Goal: Task Accomplishment & Management: Use online tool/utility

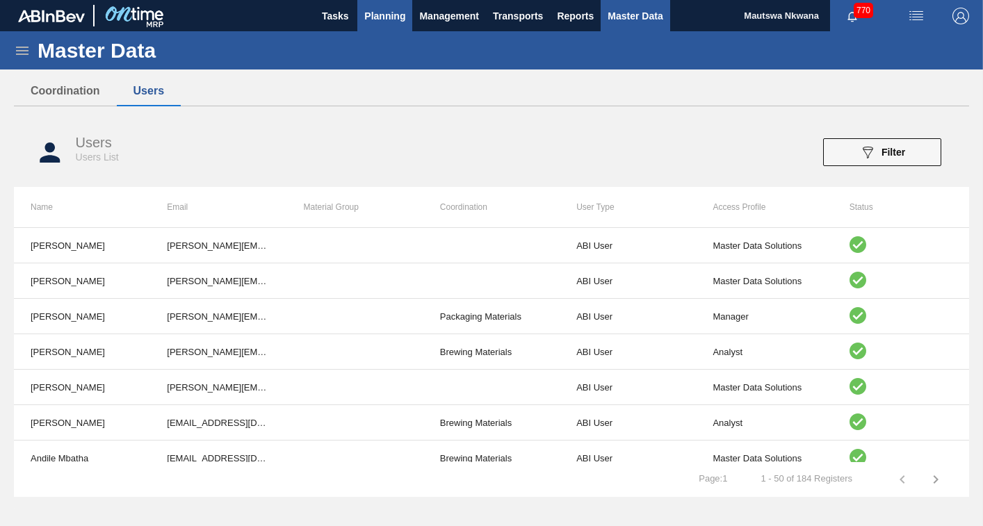
click at [394, 11] on span "Planning" at bounding box center [384, 16] width 41 height 17
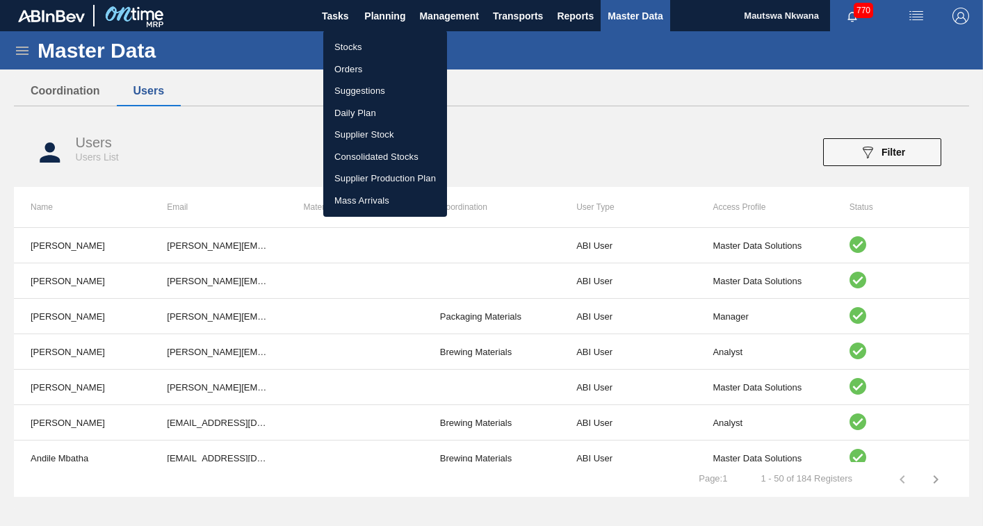
click at [353, 86] on li "Suggestions" at bounding box center [385, 91] width 124 height 22
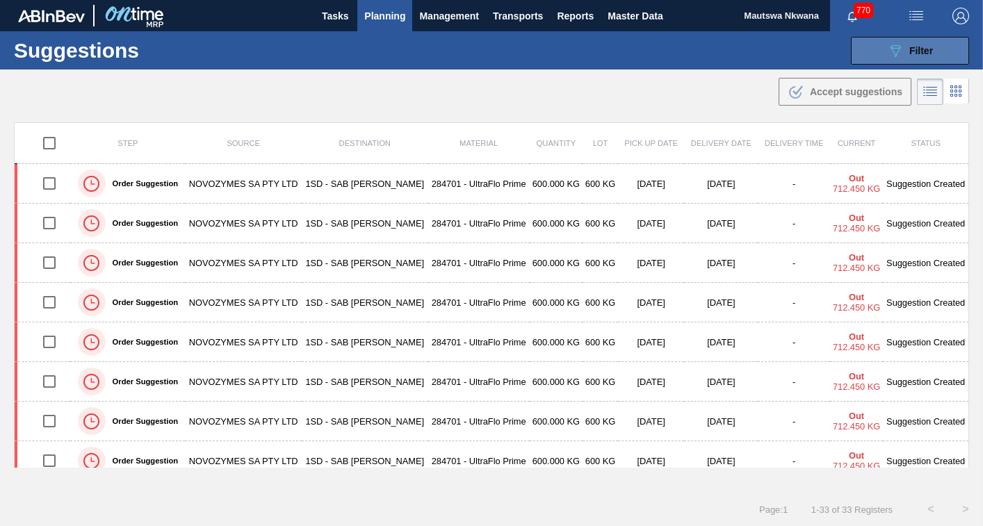
click at [915, 51] on span "Filter" at bounding box center [922, 50] width 24 height 11
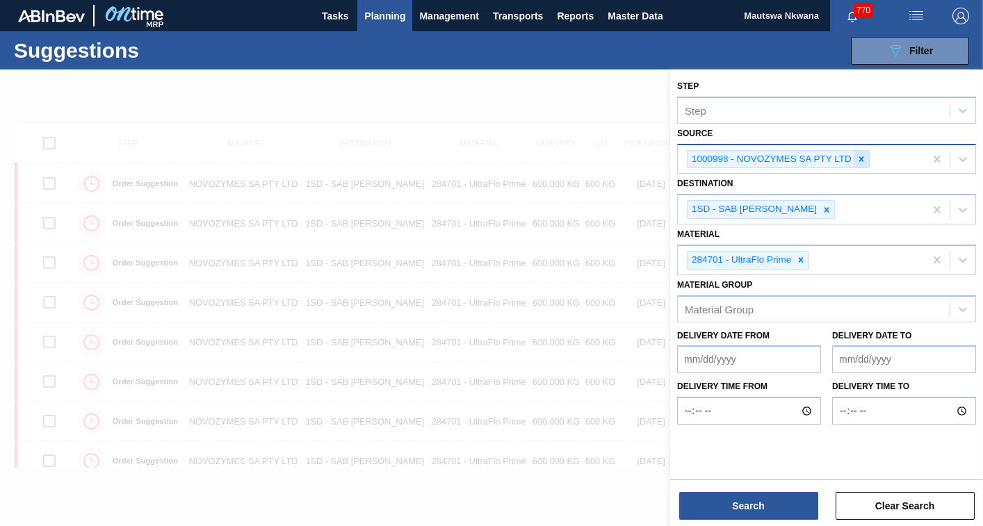
click at [861, 161] on icon at bounding box center [862, 158] width 5 height 5
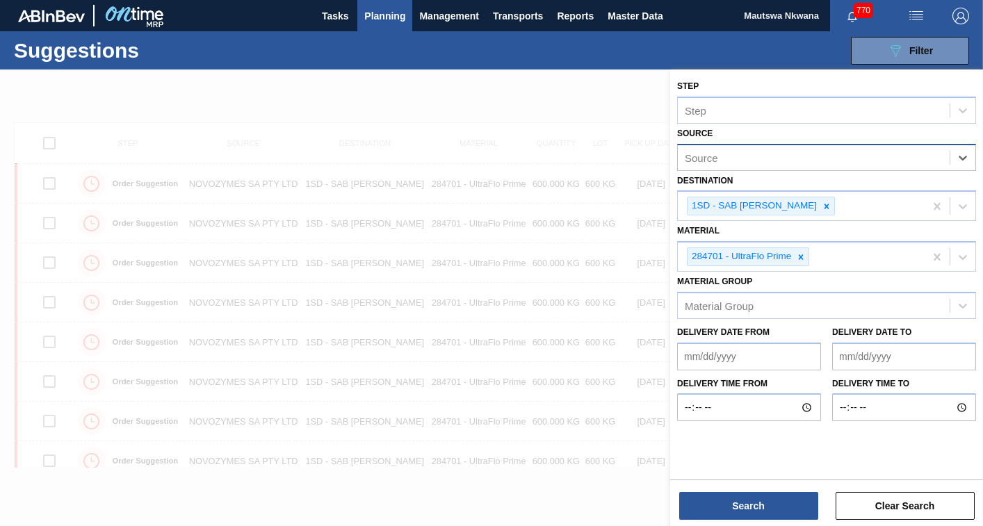
click at [739, 156] on div "Source" at bounding box center [814, 157] width 272 height 20
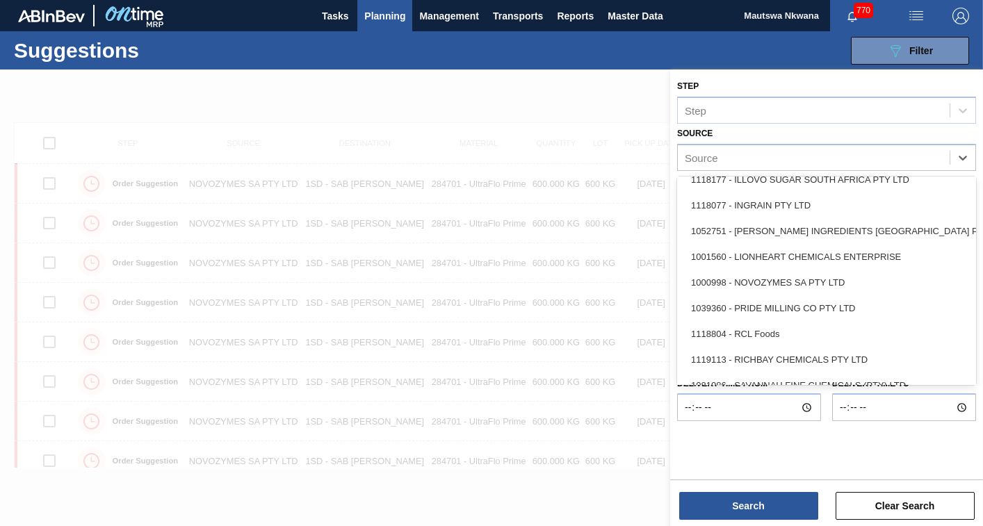
scroll to position [209, 0]
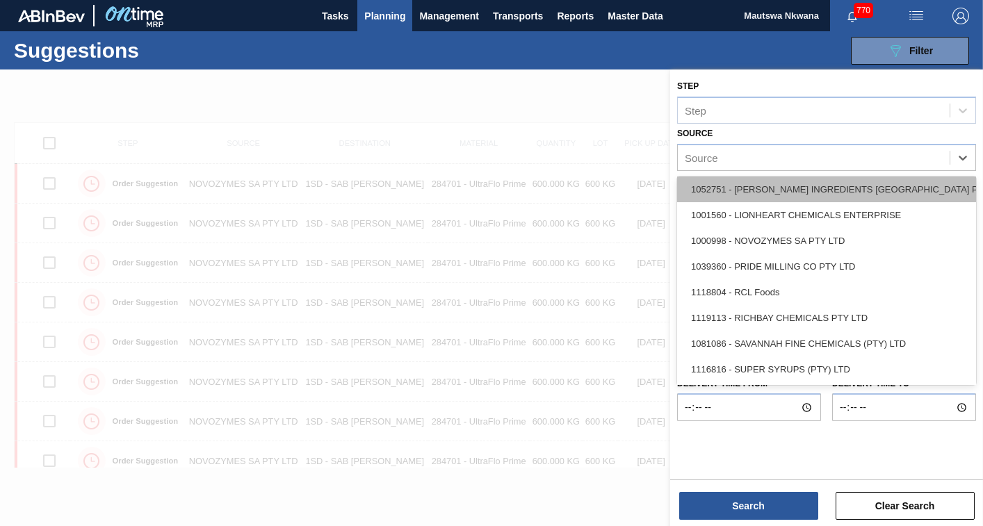
click at [775, 186] on div "1052751 - [PERSON_NAME] INGREDIENTS [GEOGRAPHIC_DATA] PTY" at bounding box center [826, 190] width 299 height 26
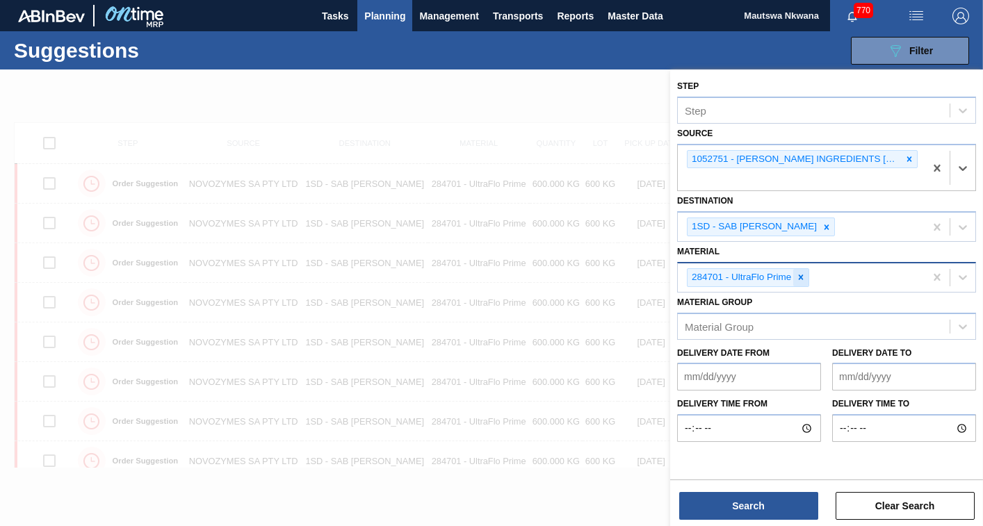
click at [800, 276] on icon at bounding box center [801, 277] width 5 height 5
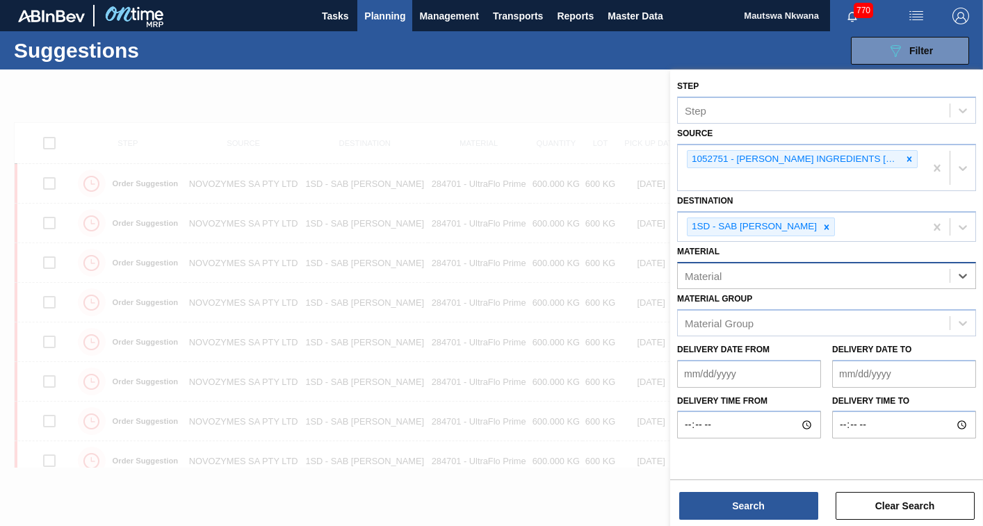
click at [768, 276] on div "Material" at bounding box center [814, 276] width 272 height 20
type input "284596"
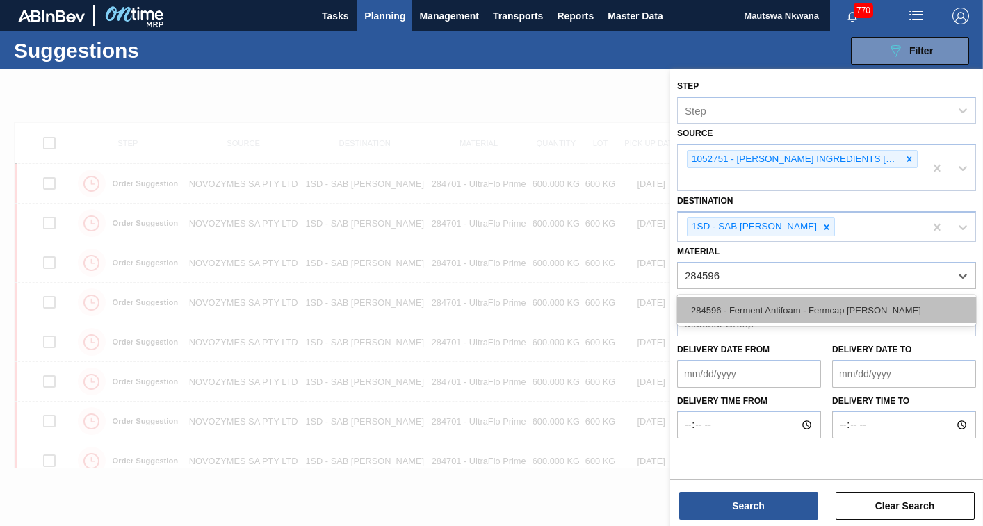
click at [784, 309] on div "284596 - Ferment Antifoam - Fermcap [PERSON_NAME]" at bounding box center [826, 311] width 299 height 26
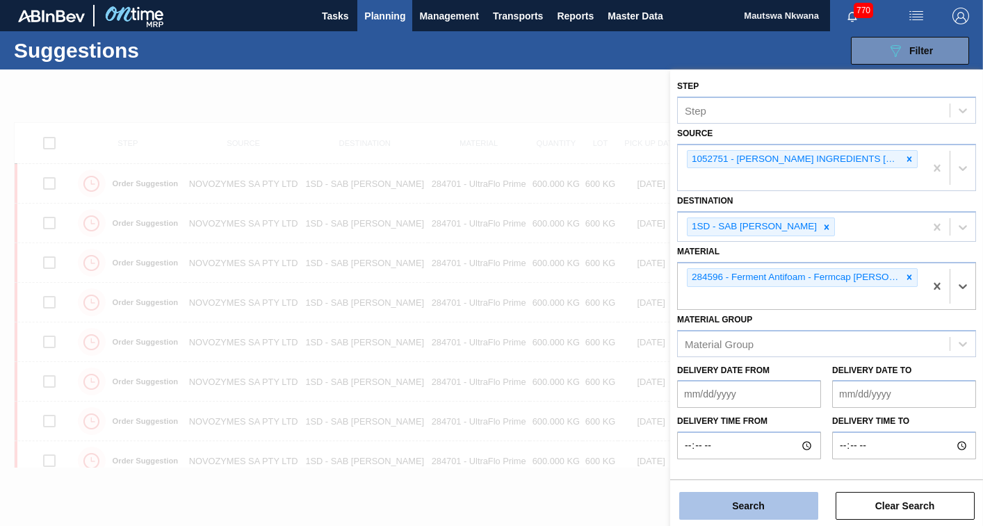
click at [755, 505] on button "Search" at bounding box center [748, 506] width 139 height 28
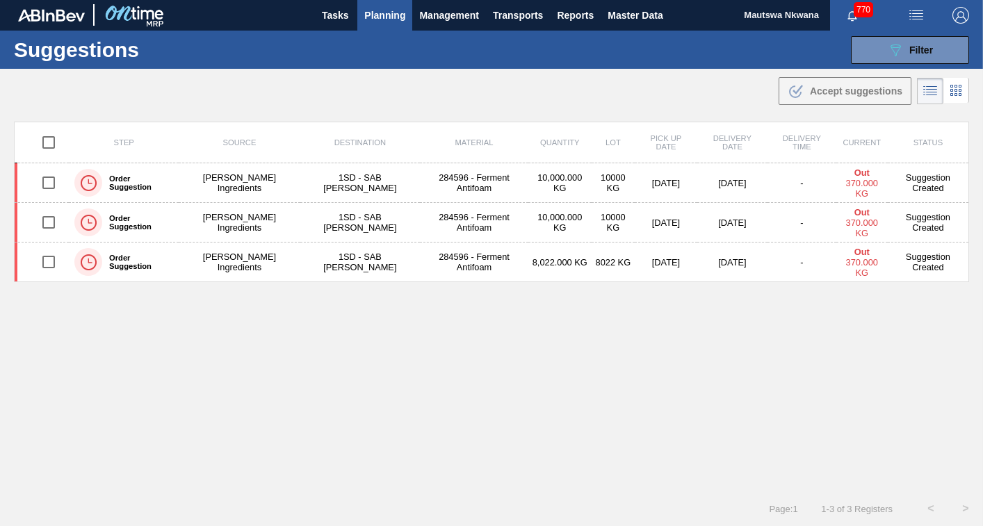
scroll to position [0, 0]
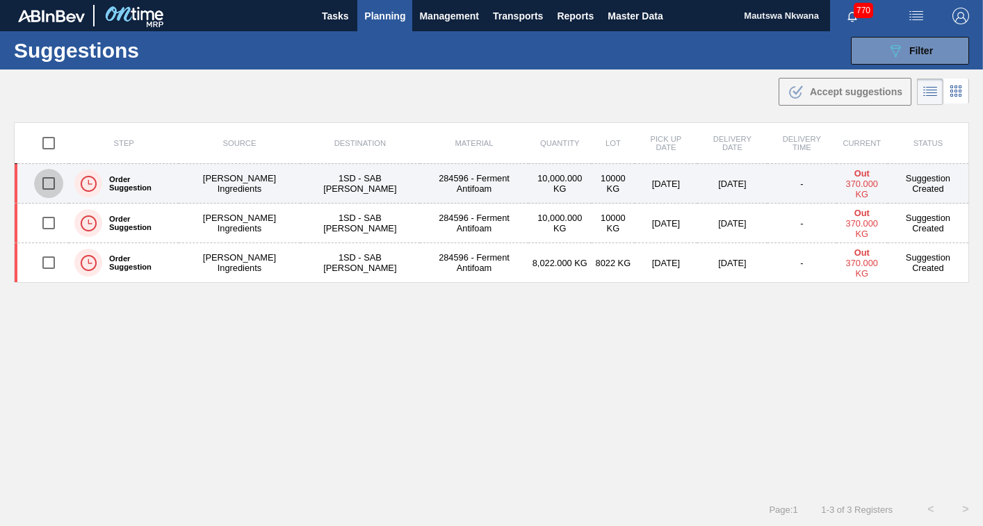
click at [49, 180] on input "checkbox" at bounding box center [48, 183] width 29 height 29
checkbox input "true"
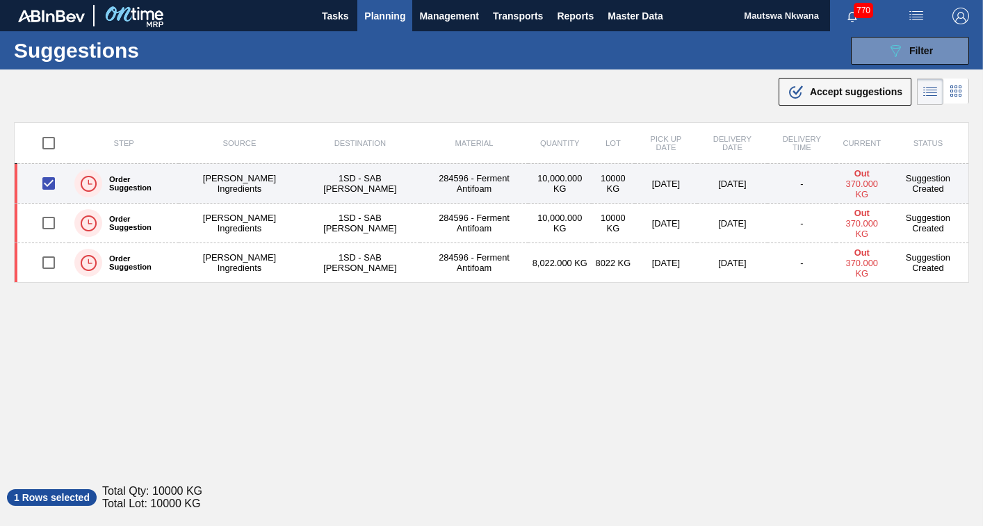
click at [212, 181] on td "[PERSON_NAME] Ingredients" at bounding box center [239, 184] width 121 height 40
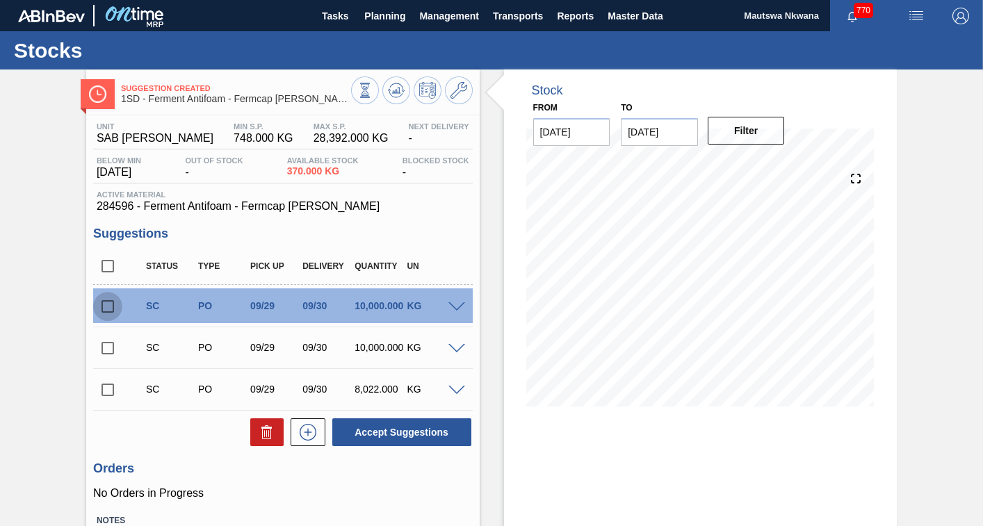
click at [106, 303] on input "checkbox" at bounding box center [107, 306] width 29 height 29
click at [452, 304] on span at bounding box center [457, 308] width 17 height 10
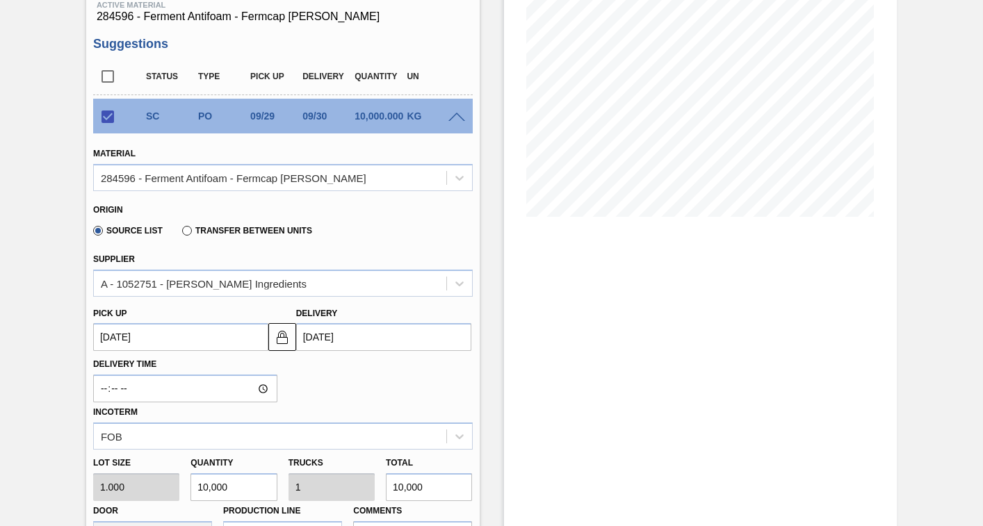
scroll to position [278, 0]
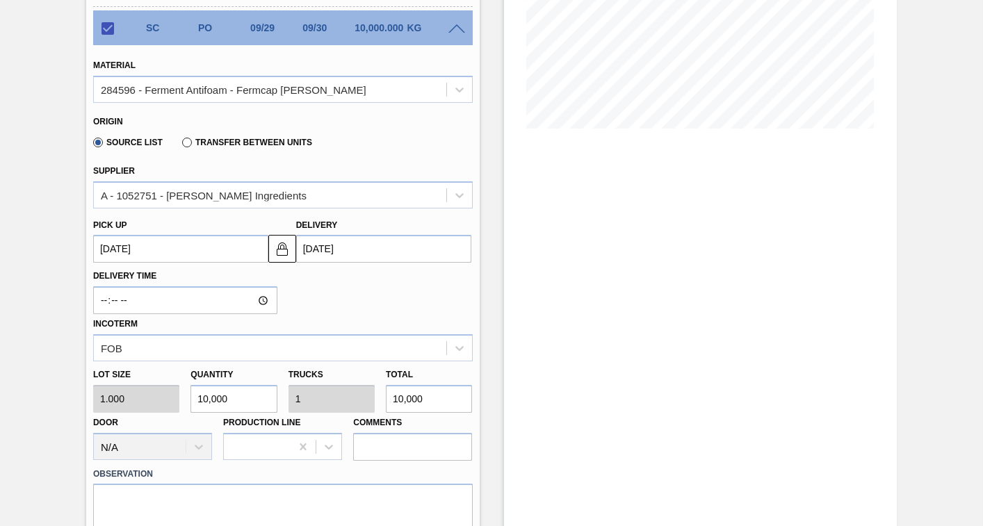
click at [186, 254] on up3254109561 "[DATE]" at bounding box center [180, 249] width 175 height 28
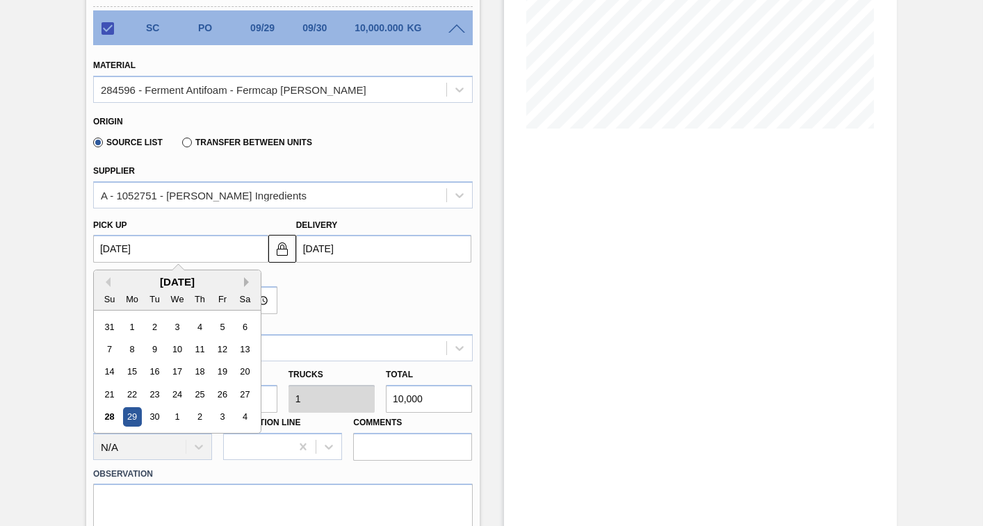
click at [246, 284] on button "Next Month" at bounding box center [249, 282] width 10 height 10
click at [159, 325] on div "30" at bounding box center [154, 327] width 19 height 19
checkbox input "false"
type up3254109561 "[DATE]"
type input "[DATE]"
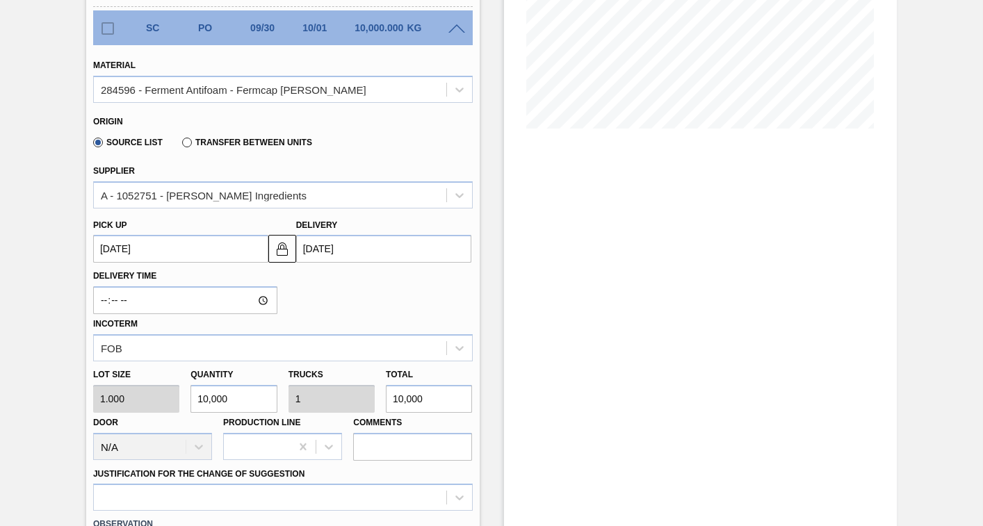
click at [244, 399] on input "10,000" at bounding box center [234, 399] width 86 height 28
type input "1,000"
type input "0.1"
type input "1,000"
type input "100"
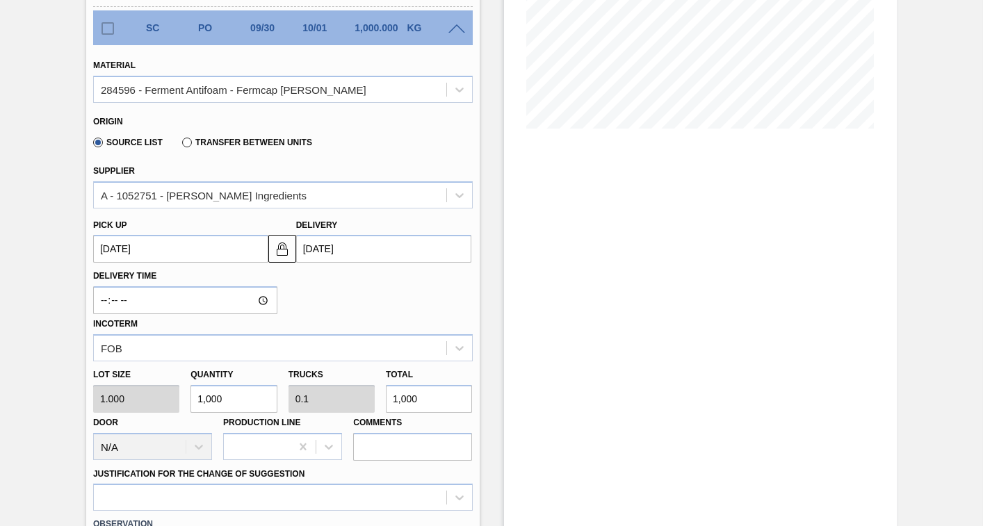
type input "0.01"
type input "100"
type input "10"
type input "0.001"
type input "10"
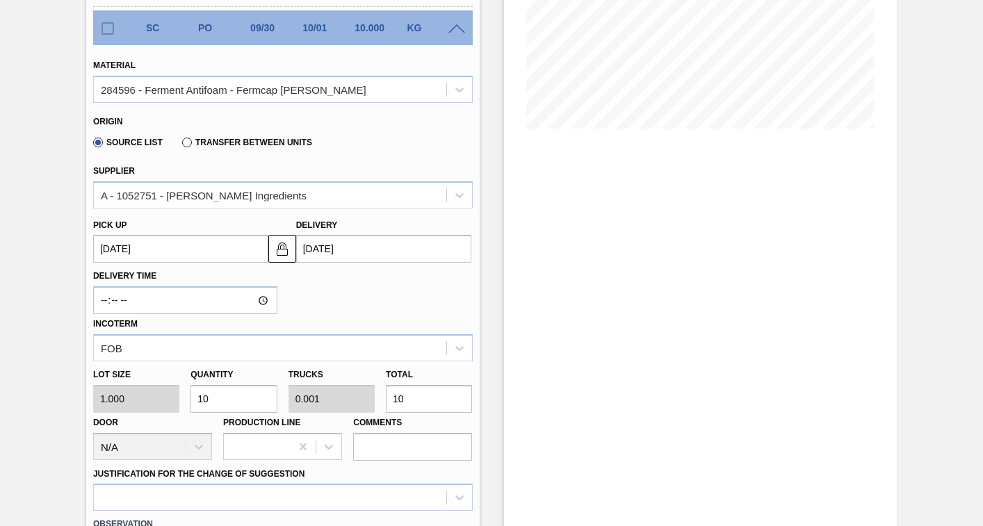
type input "1"
type input "0"
type input "1"
type input "0"
type input "6"
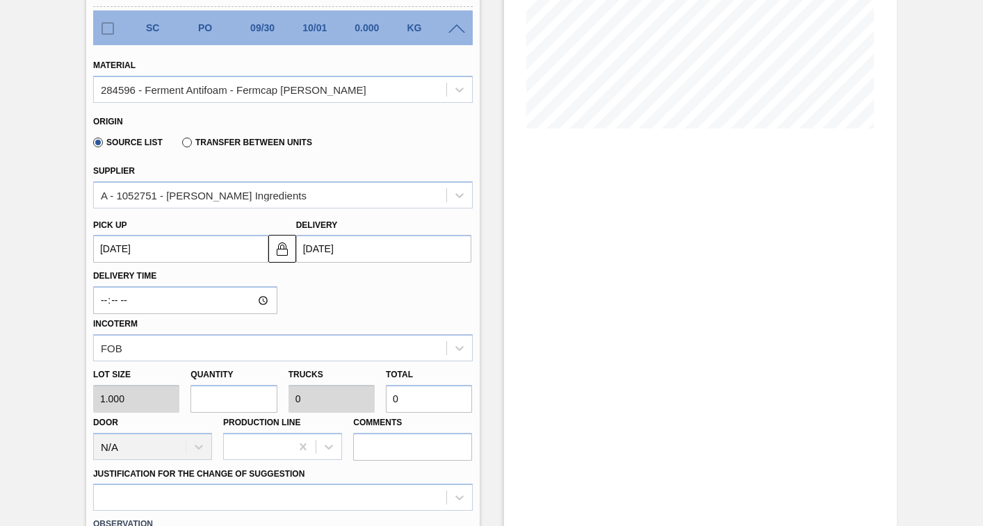
type input "0.001"
type input "6"
type input "60"
type input "0.006"
type input "60"
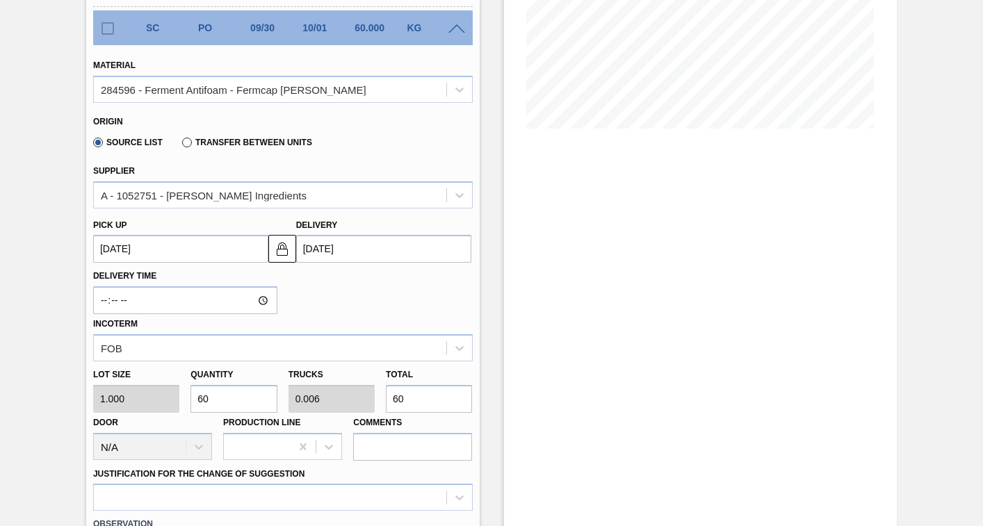
type input "600"
type input "0.06"
type input "600"
click at [248, 397] on input "600" at bounding box center [234, 399] width 86 height 28
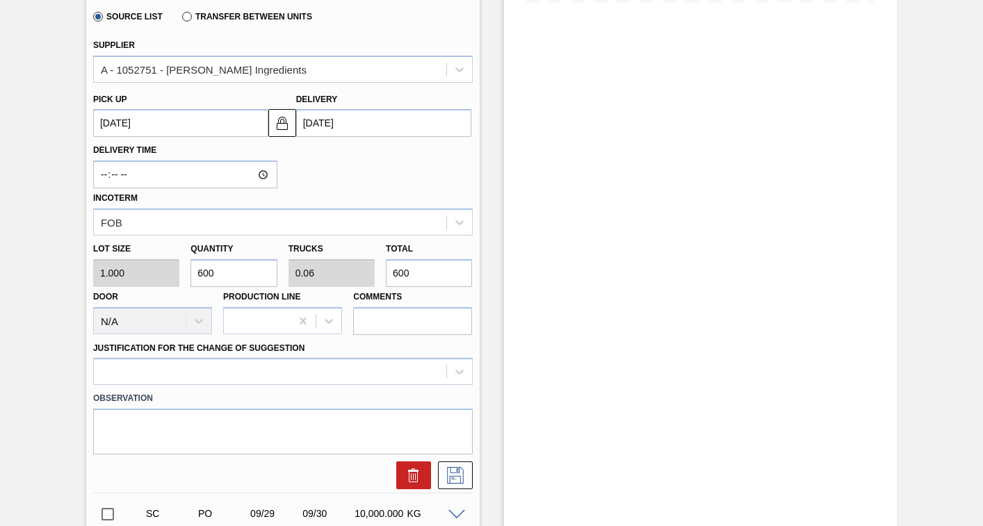
scroll to position [556, 0]
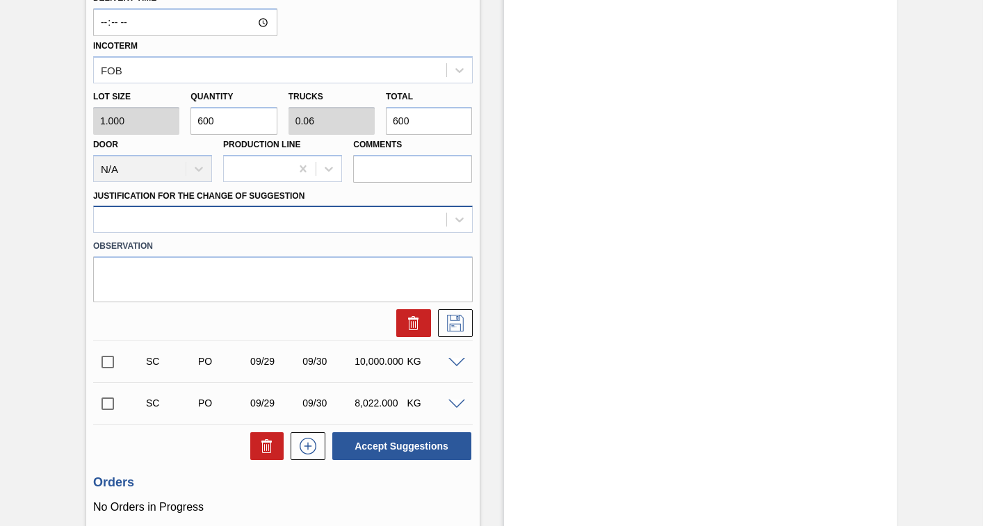
type input "600"
click at [209, 223] on div at bounding box center [270, 220] width 353 height 20
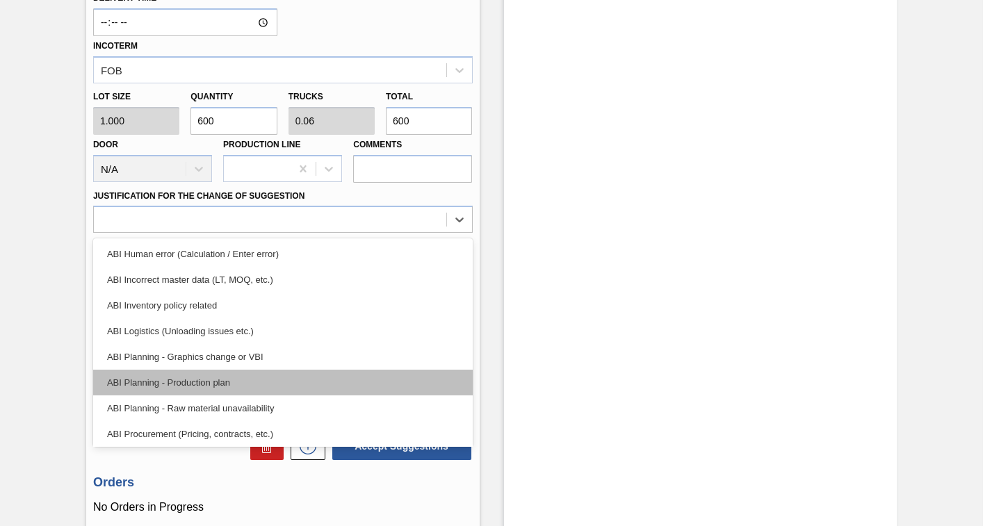
click at [168, 373] on div "ABI Planning - Production plan" at bounding box center [283, 383] width 380 height 26
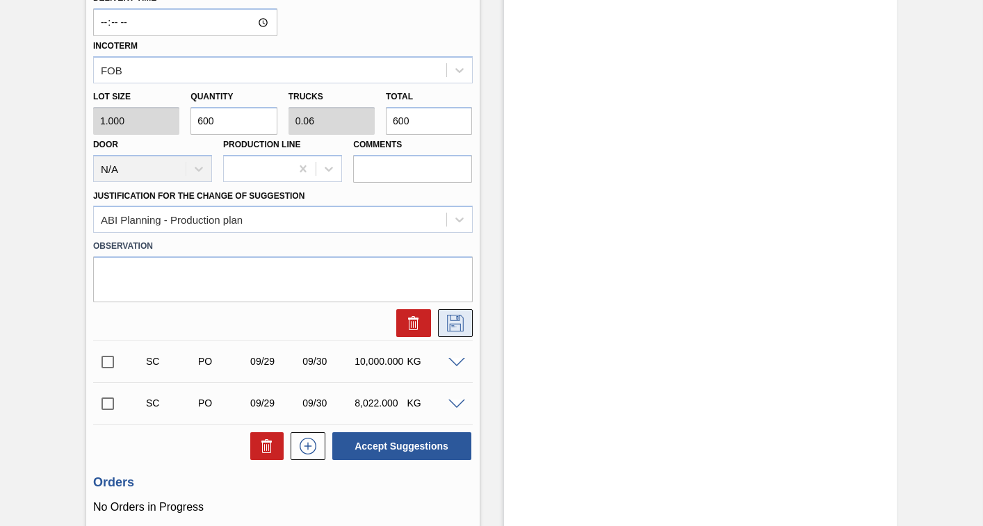
click at [458, 326] on icon at bounding box center [455, 323] width 22 height 17
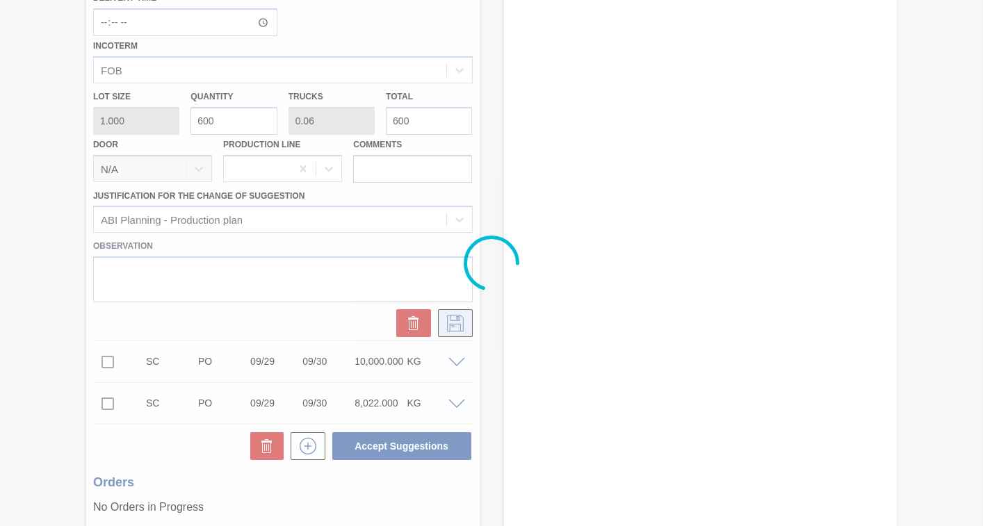
checkbox input "true"
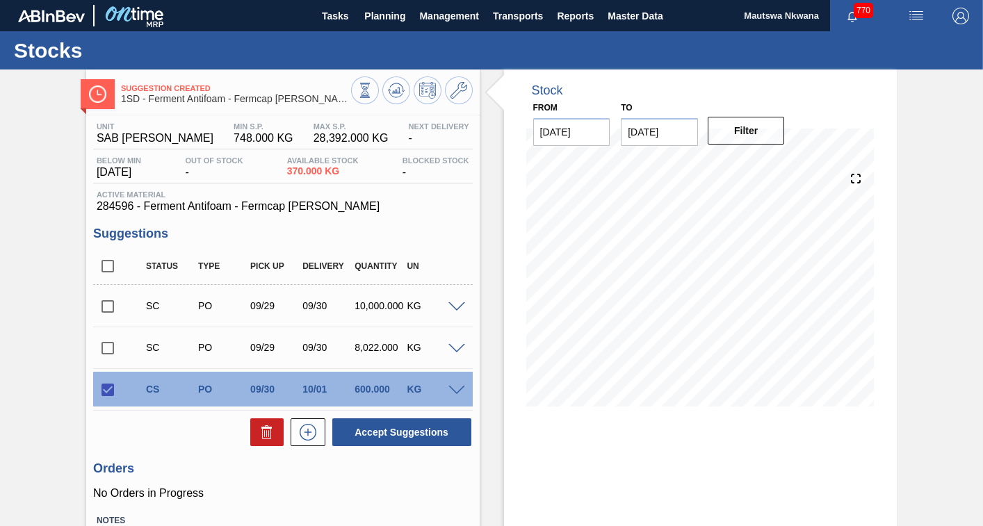
scroll to position [99, 0]
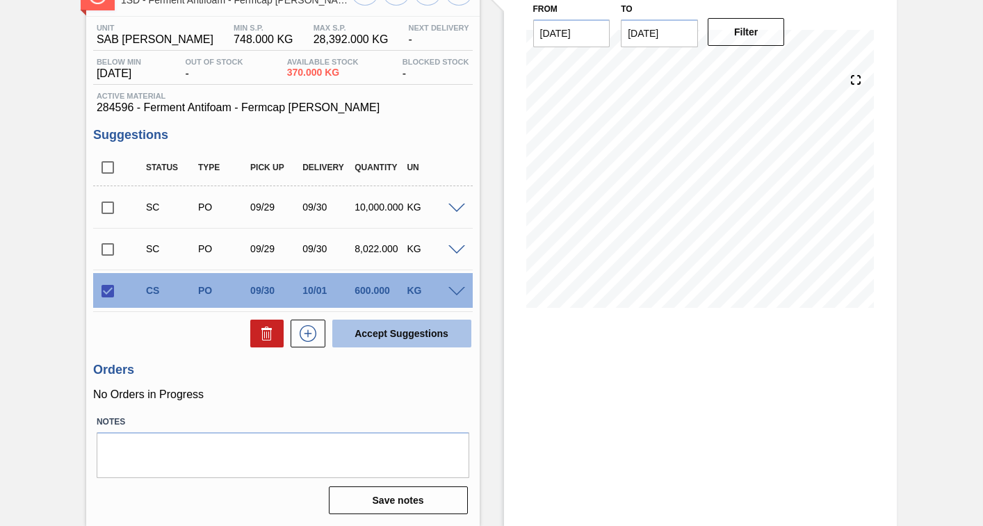
click at [406, 331] on button "Accept Suggestions" at bounding box center [401, 334] width 139 height 28
checkbox input "false"
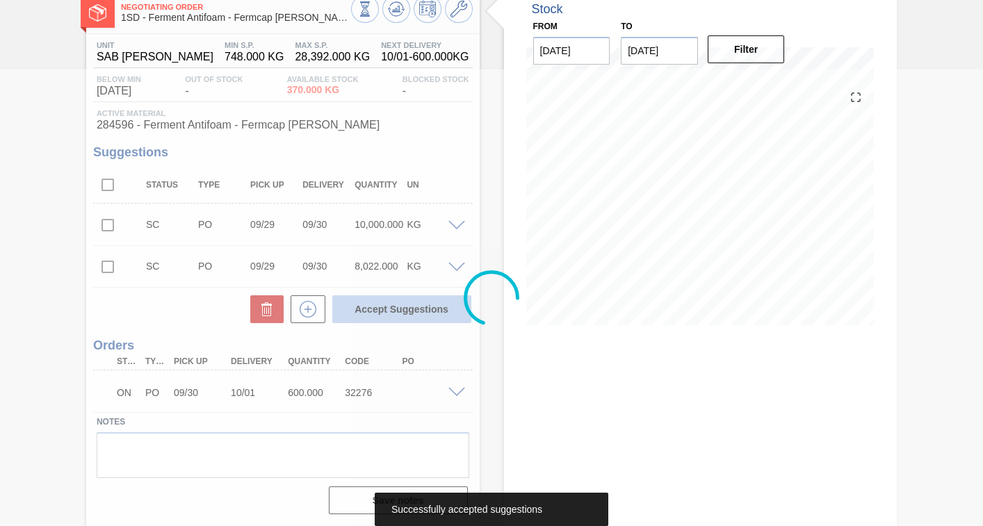
scroll to position [81, 0]
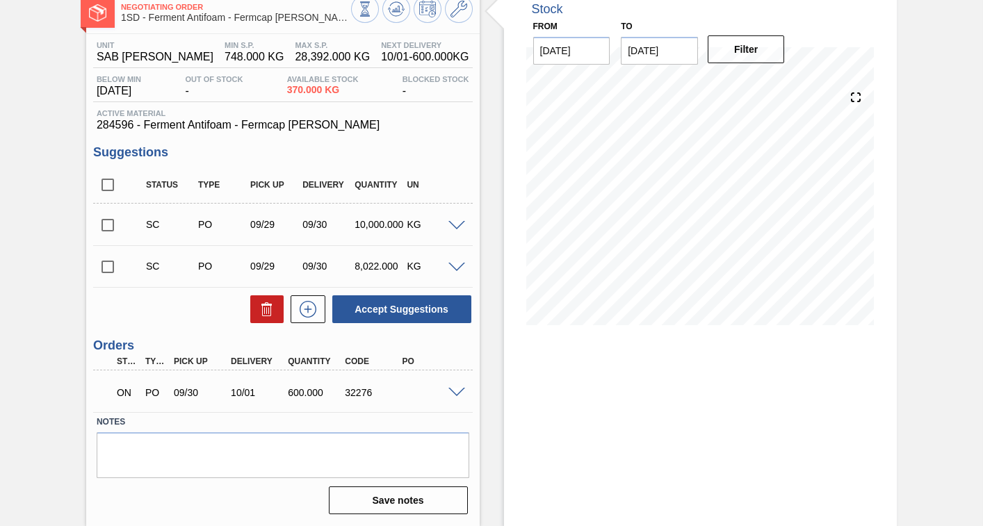
click at [451, 396] on span at bounding box center [457, 393] width 17 height 10
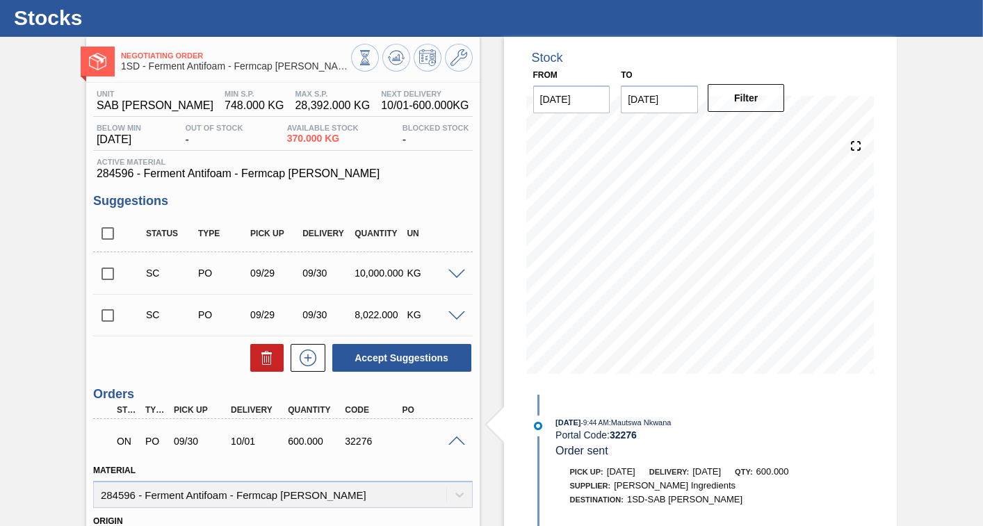
scroll to position [0, 0]
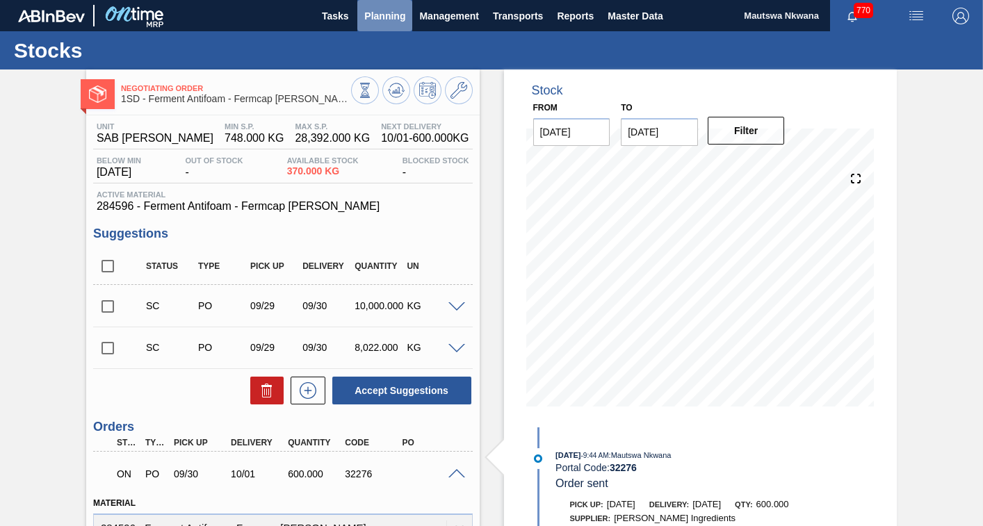
click at [380, 12] on span "Planning" at bounding box center [384, 16] width 41 height 17
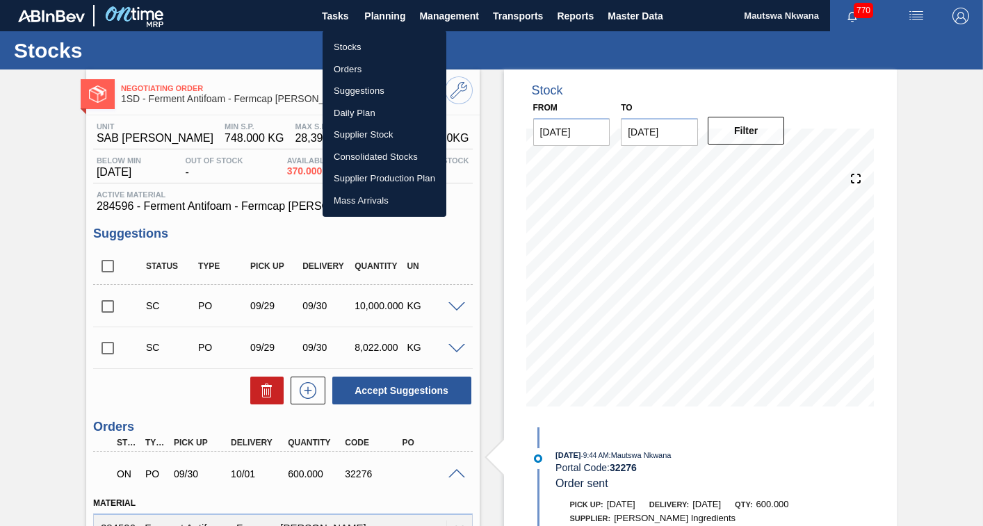
click at [339, 70] on li "Orders" at bounding box center [385, 69] width 124 height 22
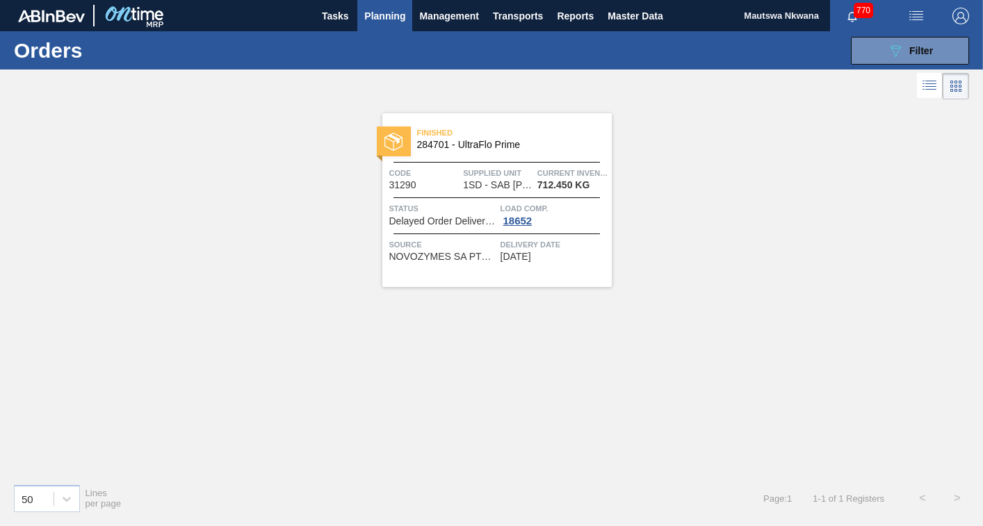
click at [392, 17] on span "Planning" at bounding box center [384, 16] width 41 height 17
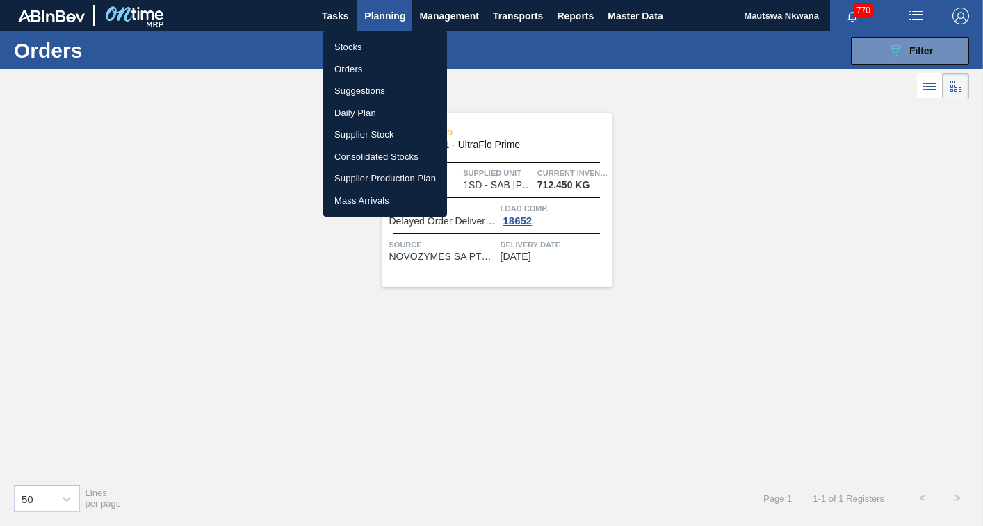
click at [356, 49] on li "Stocks" at bounding box center [385, 47] width 124 height 22
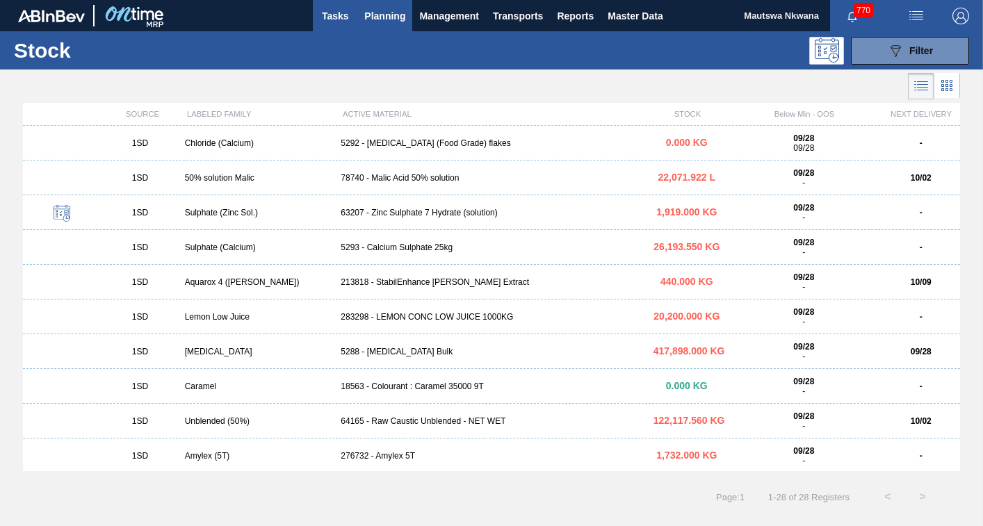
click at [332, 15] on span "Tasks" at bounding box center [335, 16] width 31 height 17
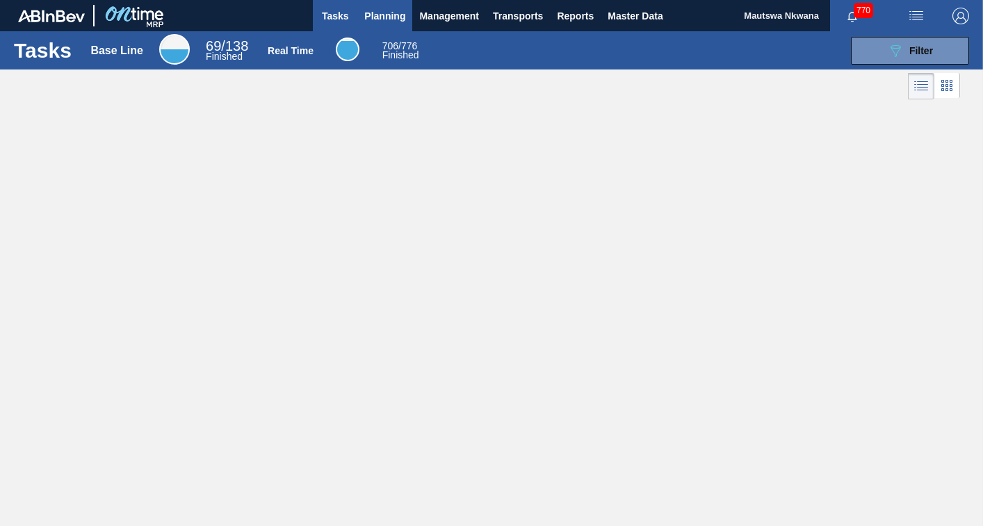
click at [387, 8] on span "Planning" at bounding box center [384, 16] width 41 height 17
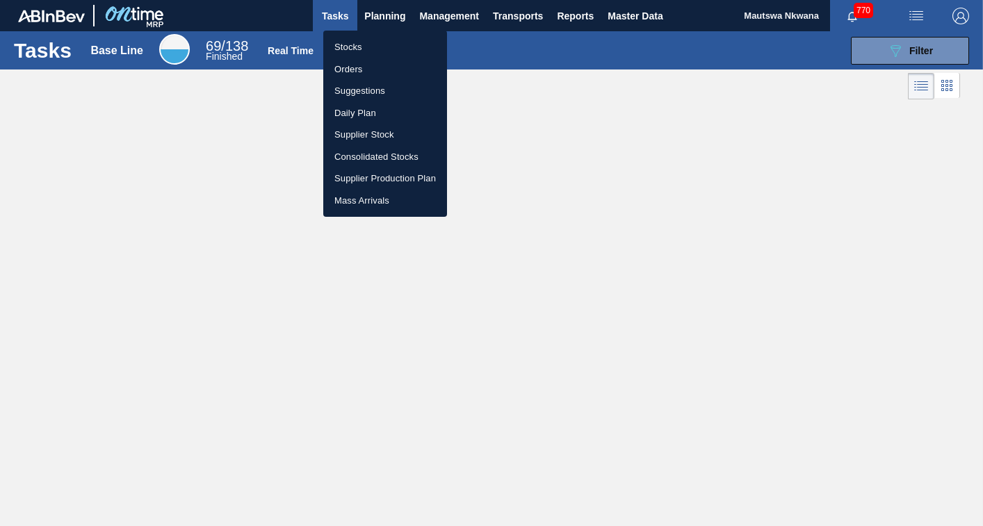
click at [361, 135] on li "Supplier Stock" at bounding box center [385, 135] width 124 height 22
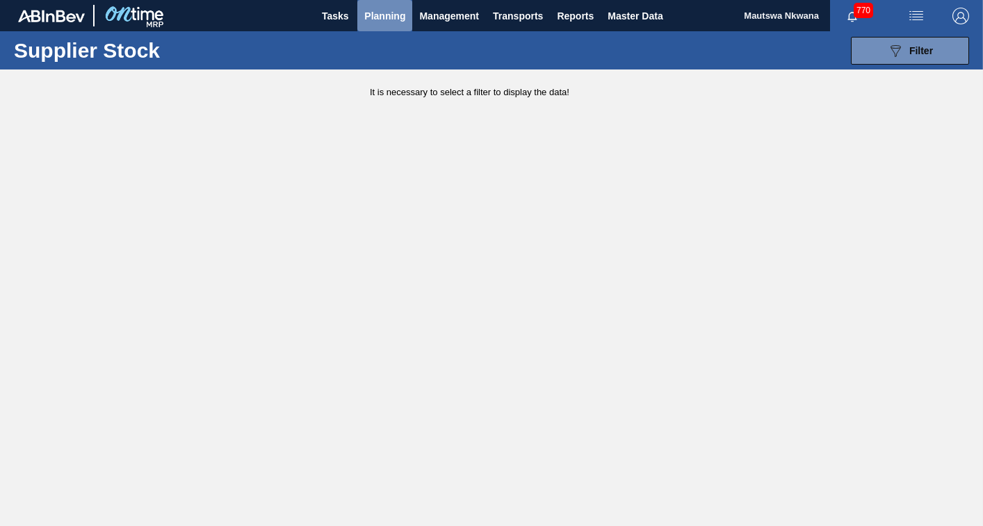
click at [382, 16] on span "Planning" at bounding box center [384, 16] width 41 height 17
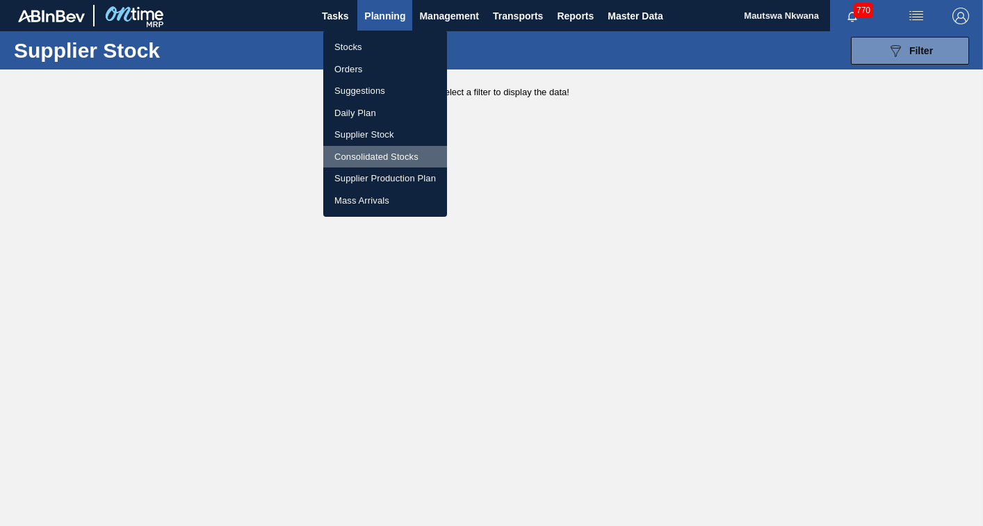
click at [376, 153] on li "Consolidated Stocks" at bounding box center [385, 157] width 124 height 22
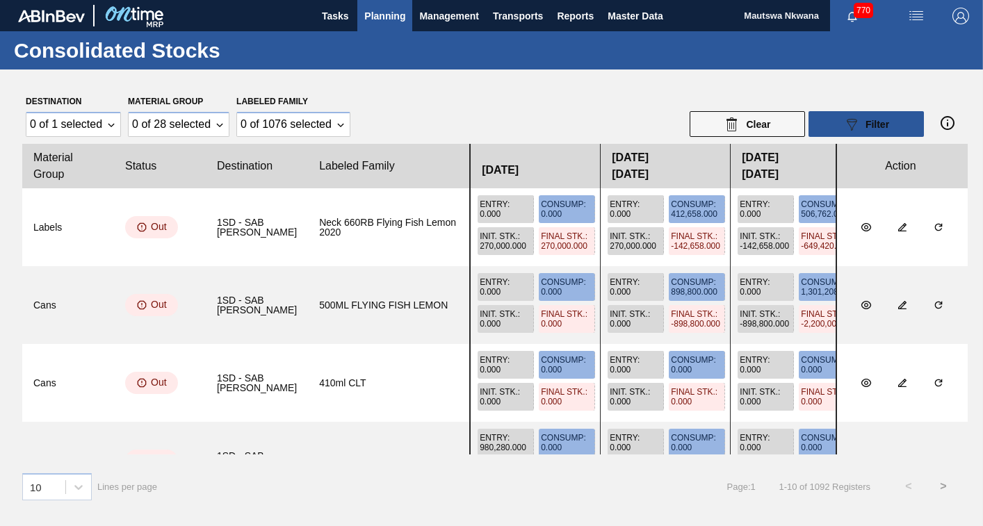
click at [387, 14] on span "Planning" at bounding box center [384, 16] width 41 height 17
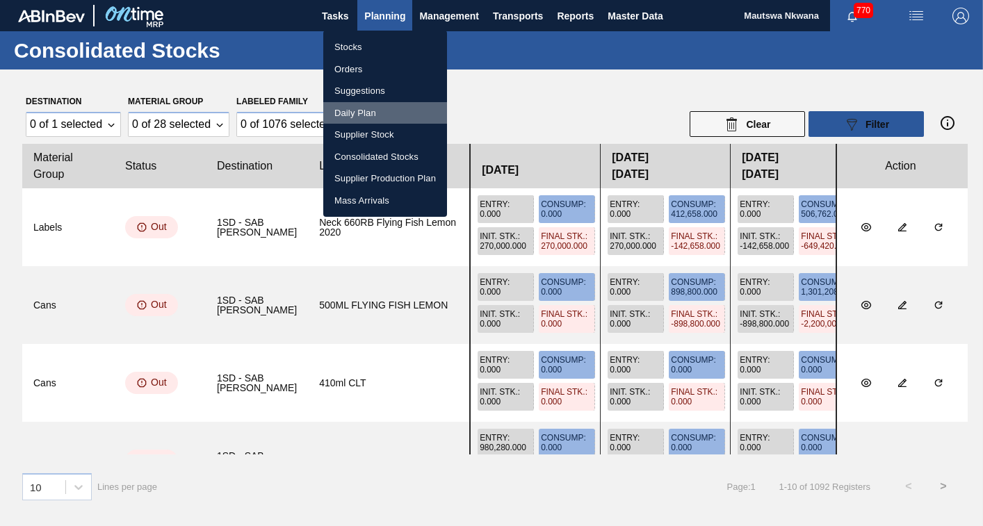
click at [346, 110] on li "Daily Plan" at bounding box center [385, 113] width 124 height 22
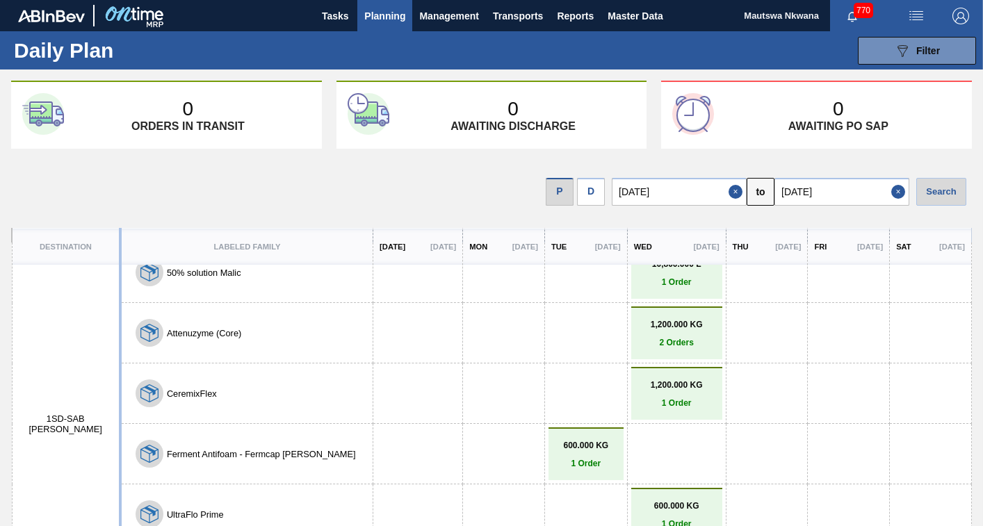
scroll to position [45, 0]
